Goal: Task Accomplishment & Management: Use online tool/utility

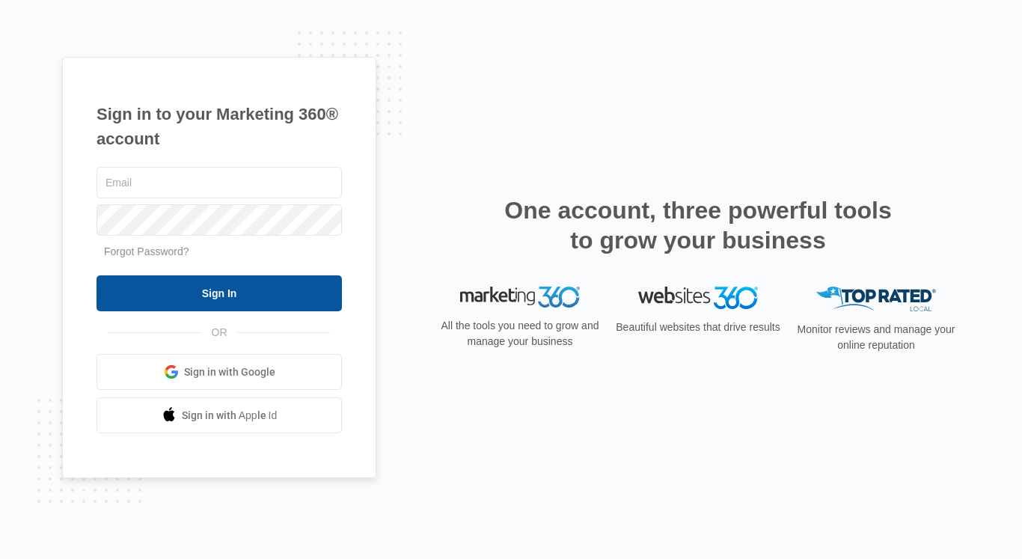
type input "[PERSON_NAME][EMAIL_ADDRESS][PERSON_NAME][DOMAIN_NAME]"
click at [284, 287] on input "Sign In" at bounding box center [219, 293] width 245 height 36
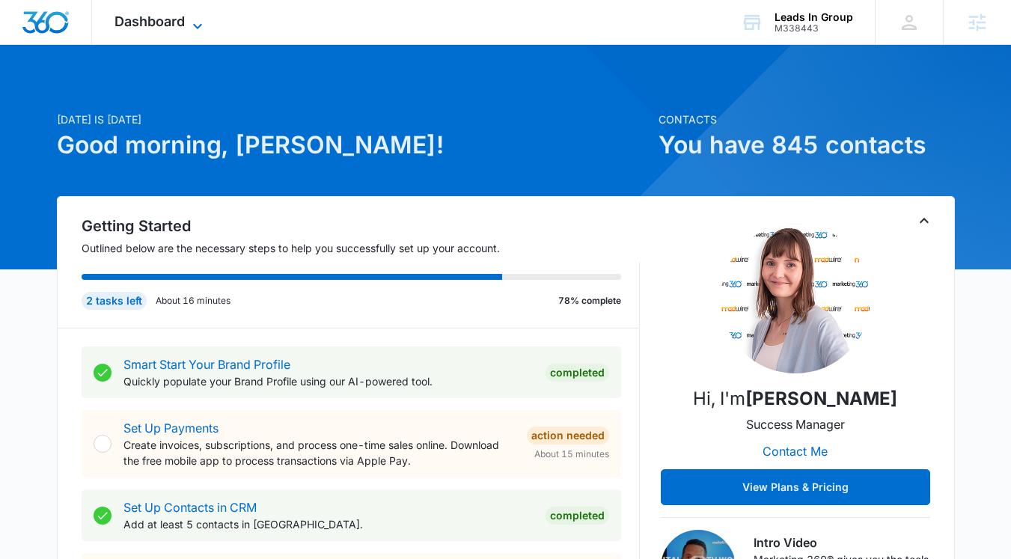
click at [138, 22] on span "Dashboard" at bounding box center [149, 21] width 70 height 16
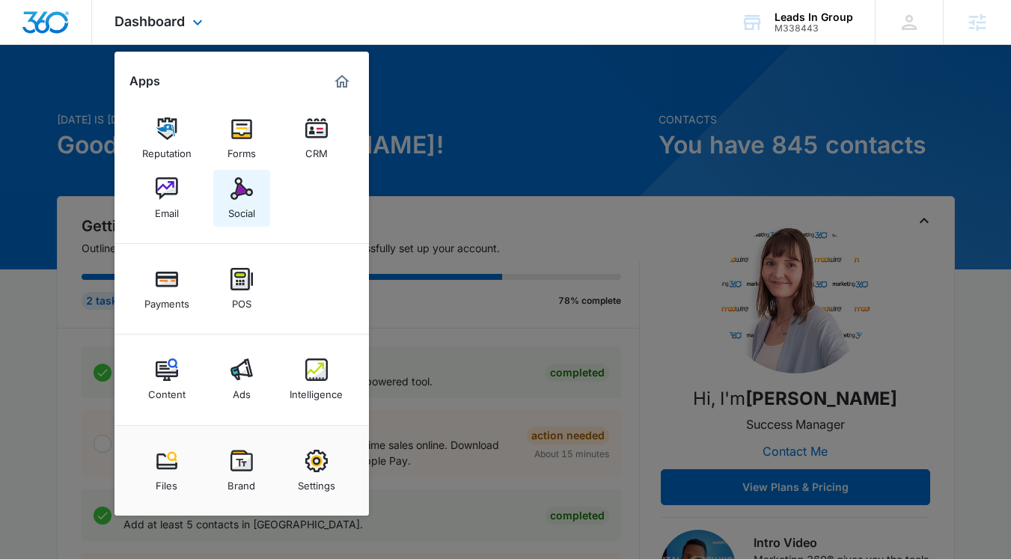
click at [246, 197] on img at bounding box center [241, 188] width 22 height 22
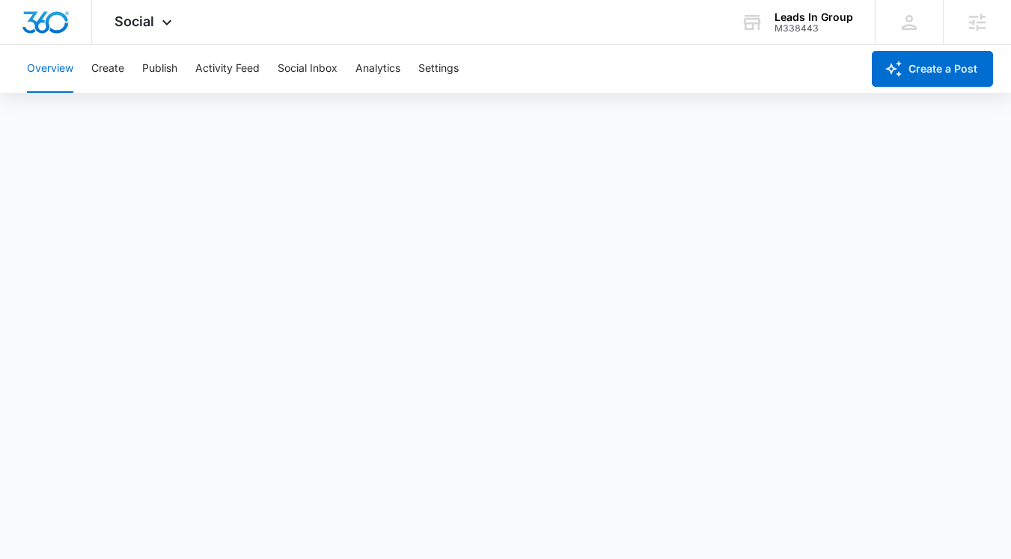
scroll to position [4, 0]
click at [105, 65] on button "Create" at bounding box center [107, 69] width 33 height 48
